Goal: Transaction & Acquisition: Book appointment/travel/reservation

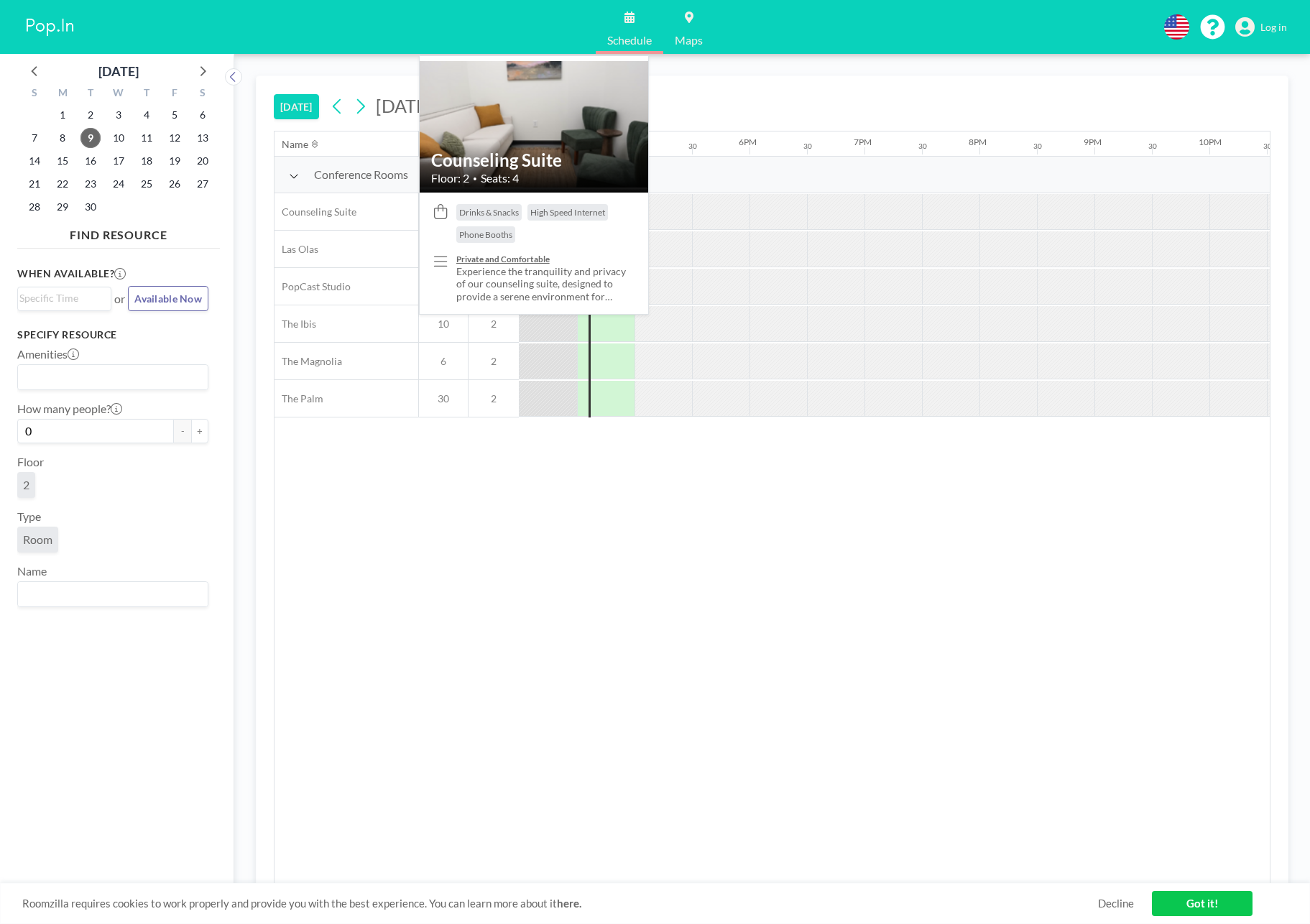
scroll to position [0, 1840]
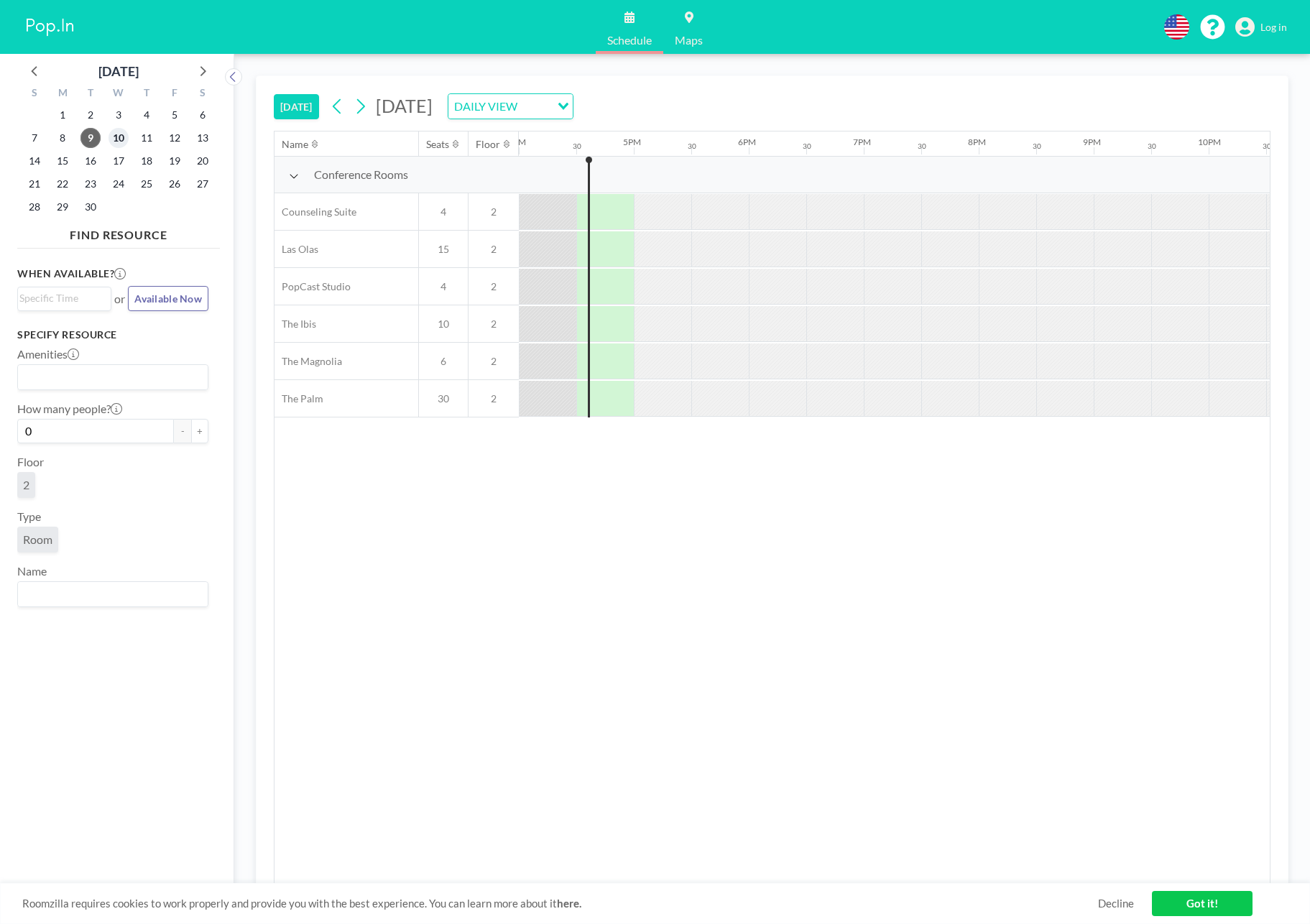
click at [115, 135] on span "10" at bounding box center [118, 138] width 20 height 20
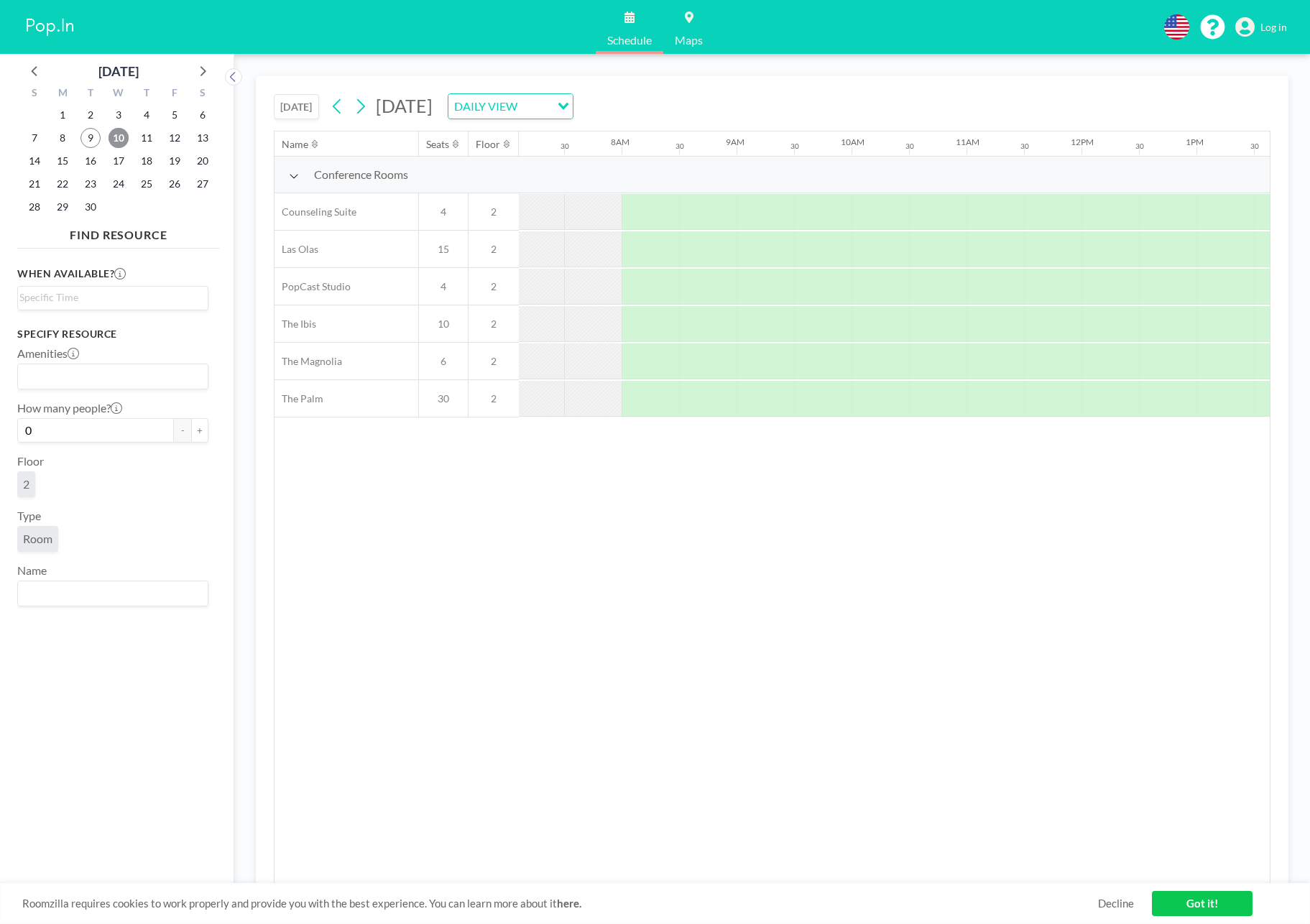
scroll to position [0, 863]
click at [112, 287] on div "Search for option" at bounding box center [110, 296] width 183 height 20
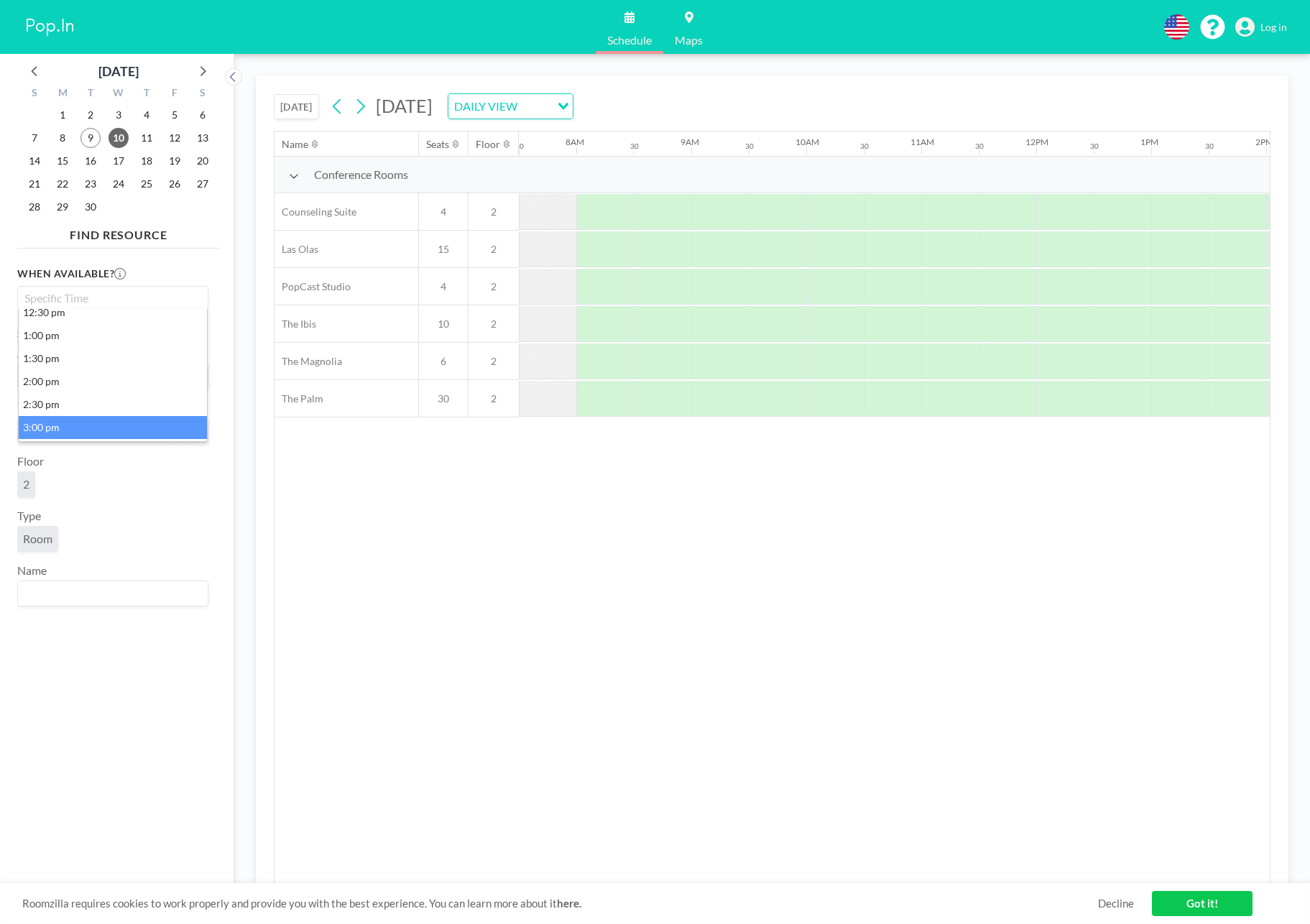
scroll to position [238, 0]
click at [74, 431] on li "3:30 pm" at bounding box center [113, 431] width 189 height 23
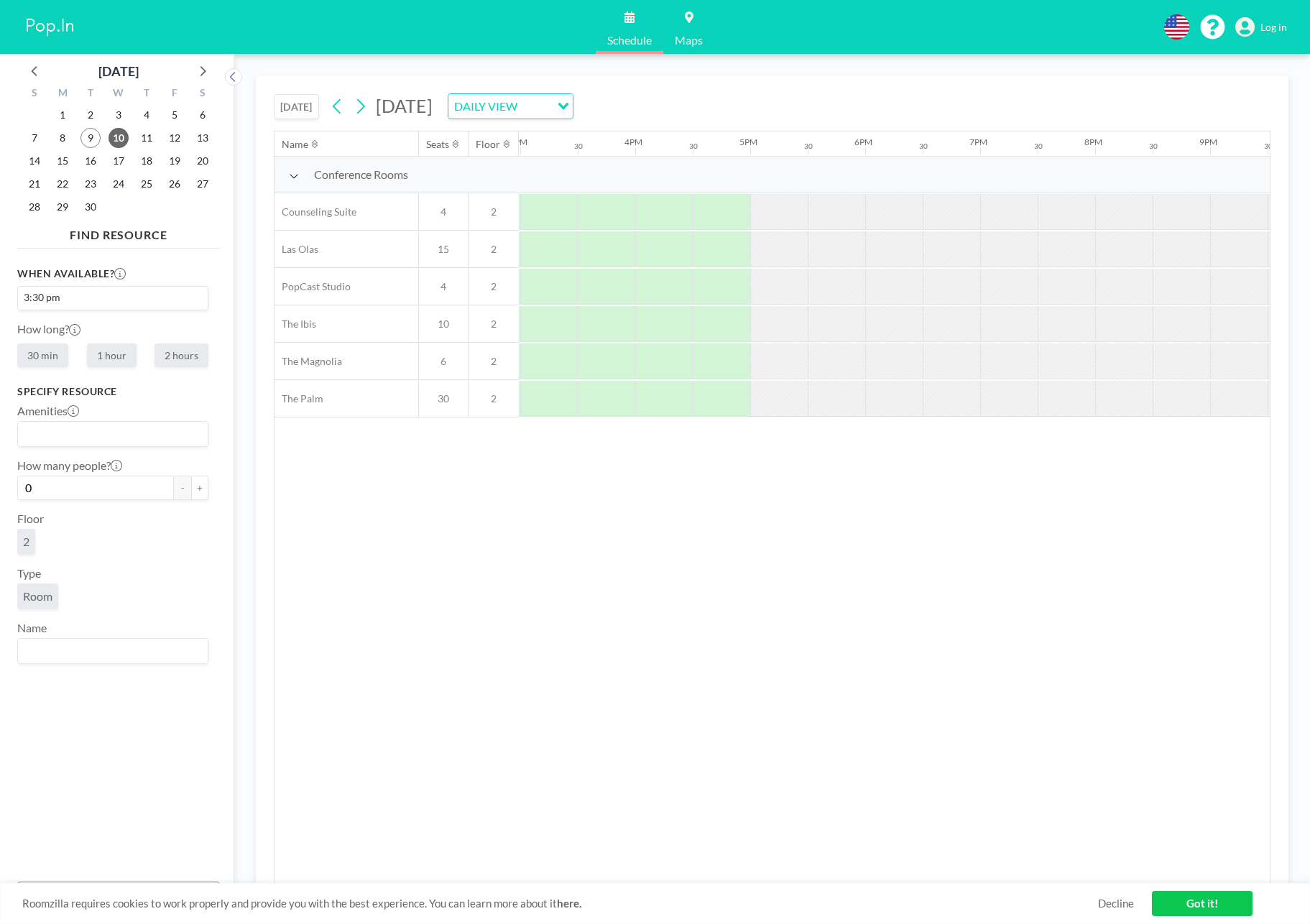
scroll to position [0, 1725]
click at [114, 359] on label "1 hour" at bounding box center [112, 355] width 50 height 24
radio input "true"
click at [198, 486] on button "+" at bounding box center [200, 488] width 17 height 24
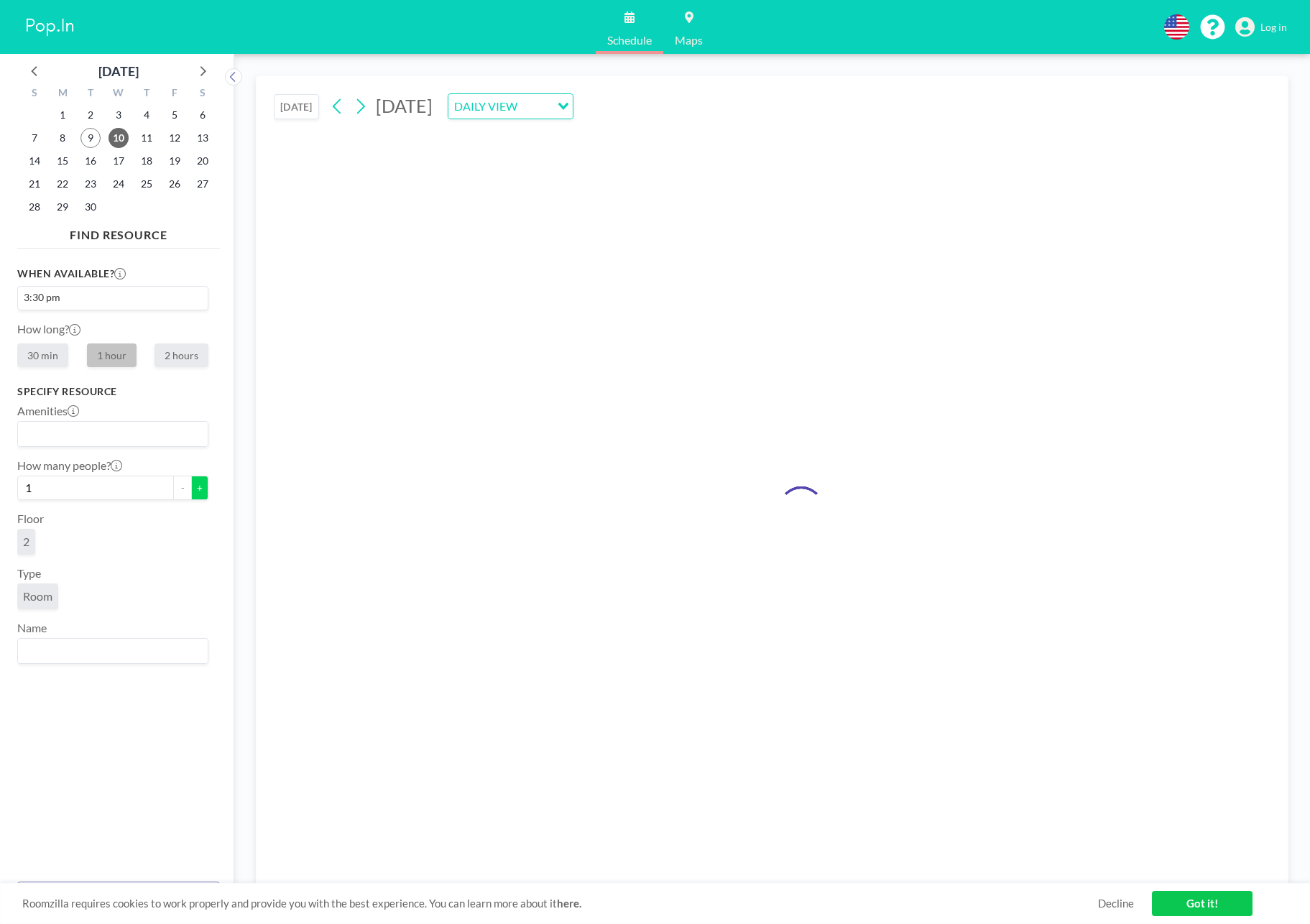
click at [198, 486] on button "+" at bounding box center [200, 488] width 17 height 24
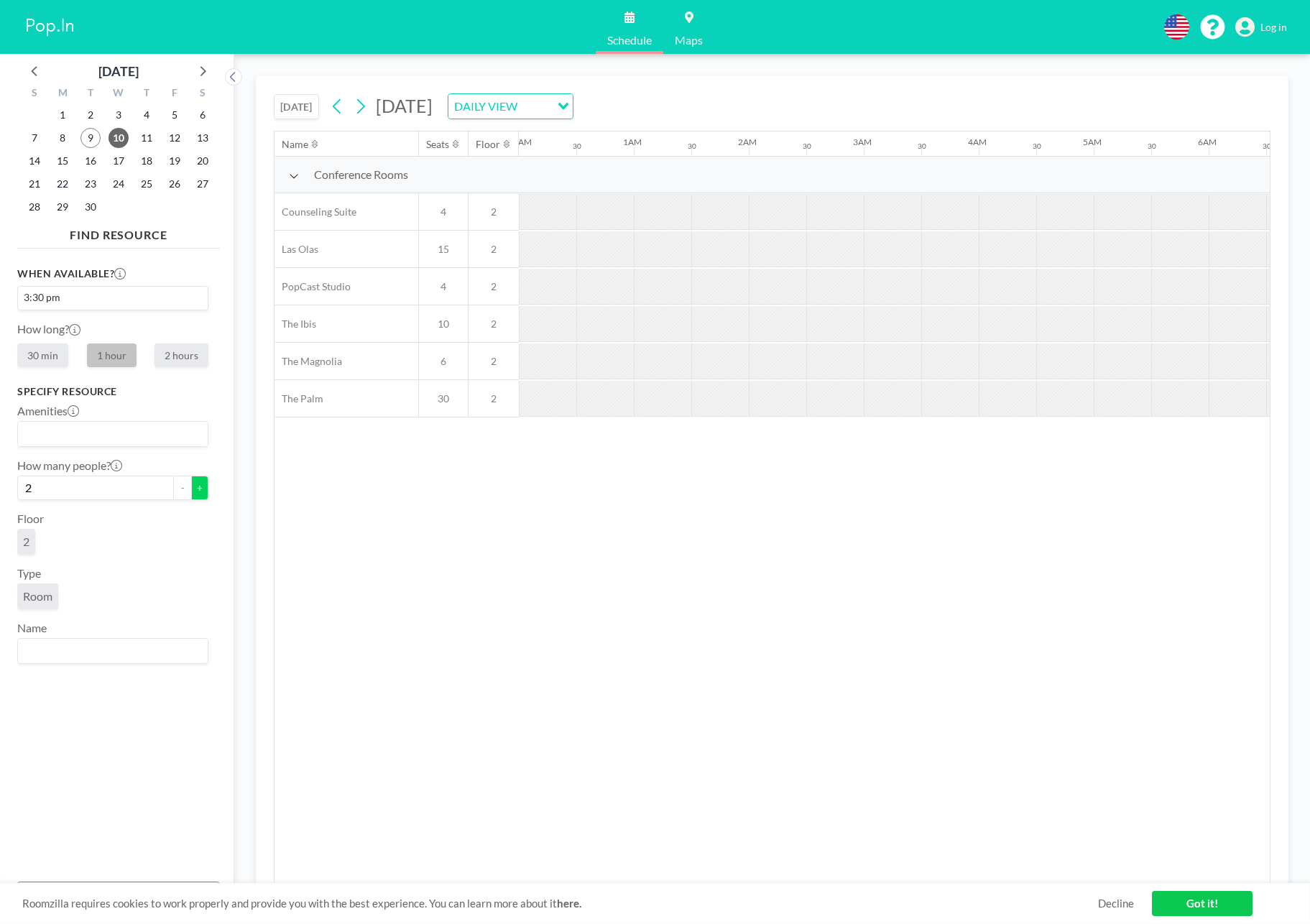
scroll to position [0, 0]
click at [198, 486] on button "+" at bounding box center [200, 488] width 17 height 24
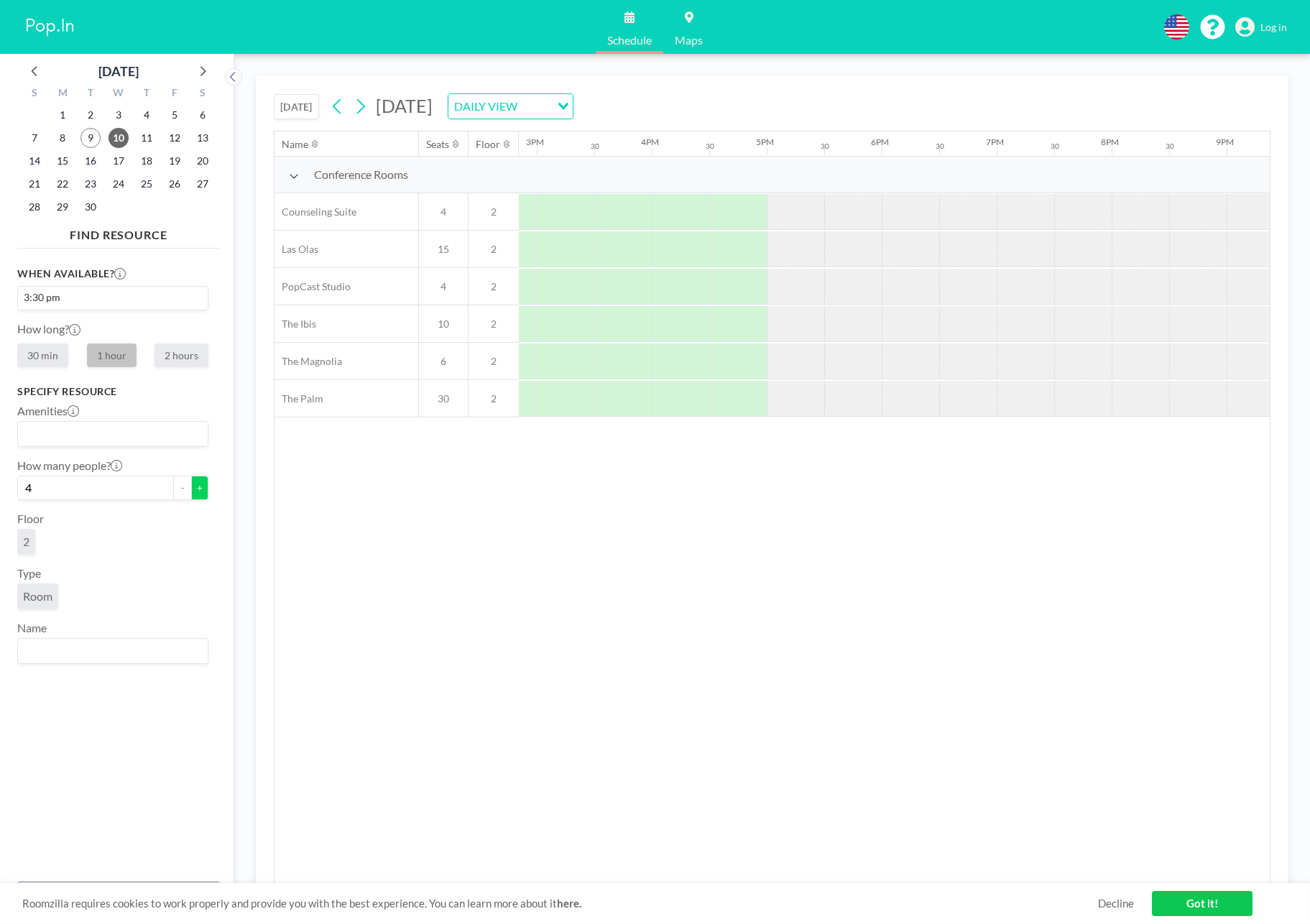
scroll to position [0, 1725]
click at [198, 486] on button "+" at bounding box center [200, 488] width 17 height 24
type input "5"
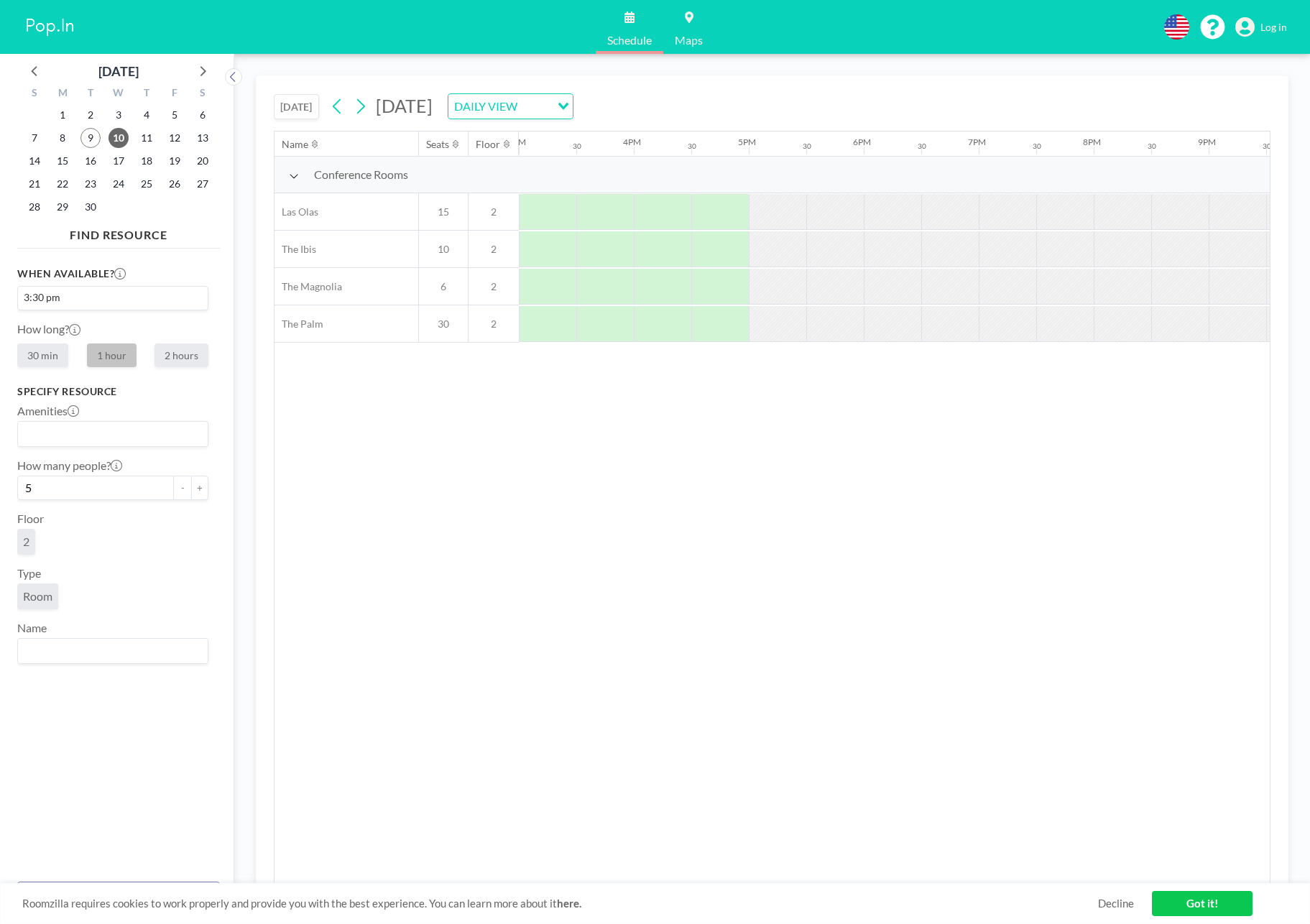
click at [1231, 897] on link "Got it!" at bounding box center [1202, 904] width 100 height 25
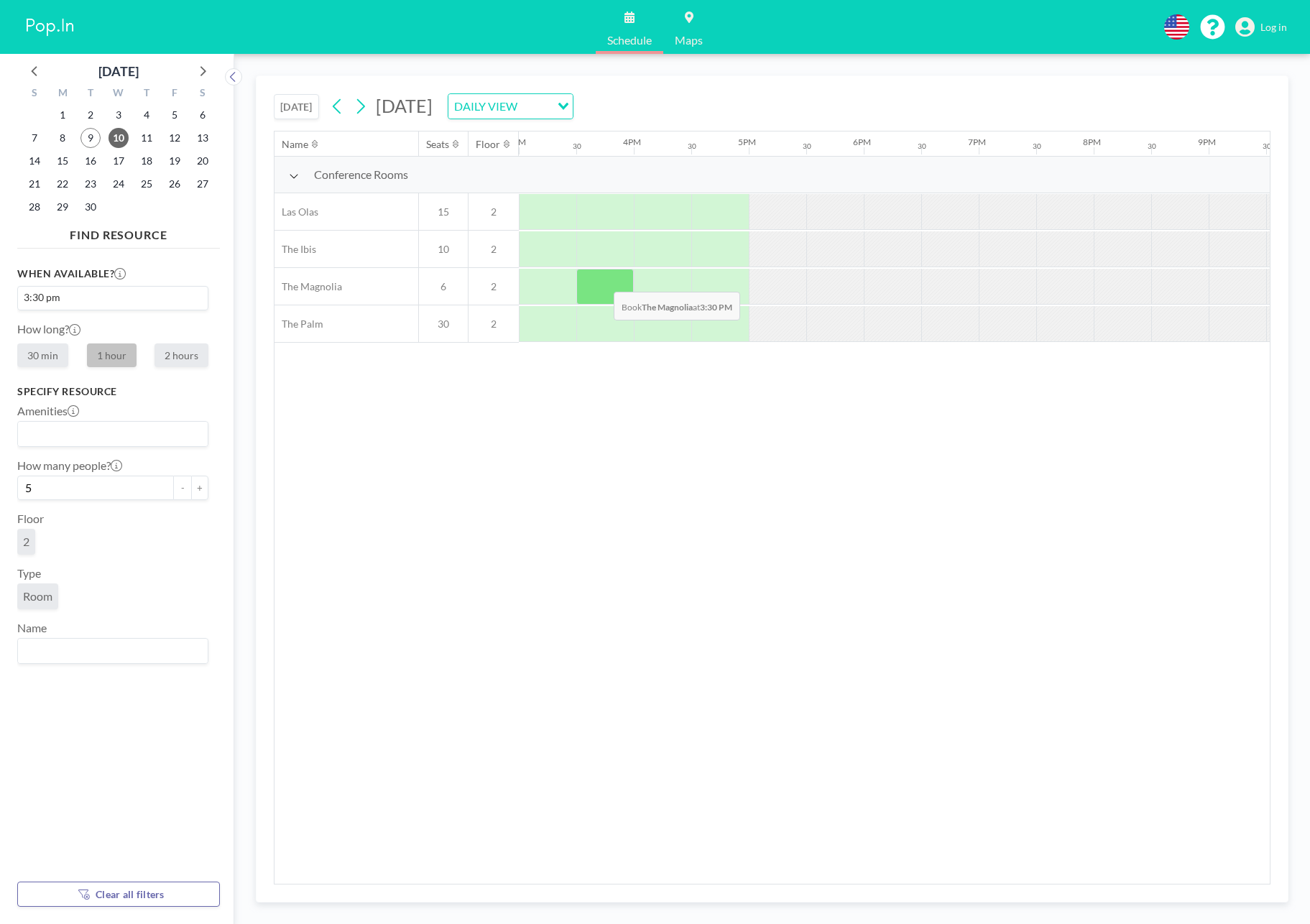
click at [603, 281] on div at bounding box center [605, 286] width 58 height 36
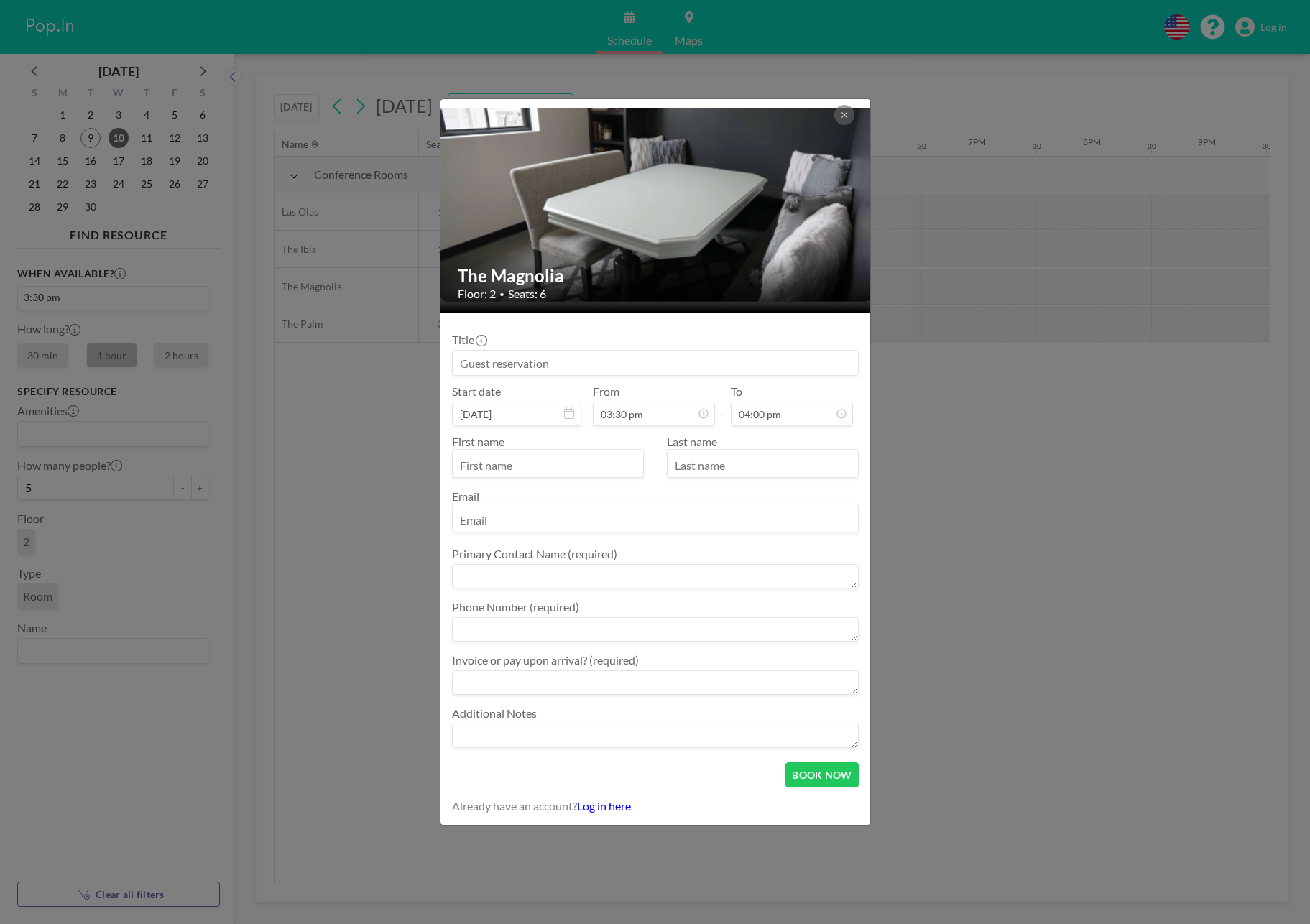
scroll to position [325, 0]
click at [932, 509] on div "The Magnolia Floor: 2 • Seats: 6 Title Start date [DATE] From 03:30 pm - To 04:…" at bounding box center [655, 462] width 1310 height 924
